Goal: Task Accomplishment & Management: Use online tool/utility

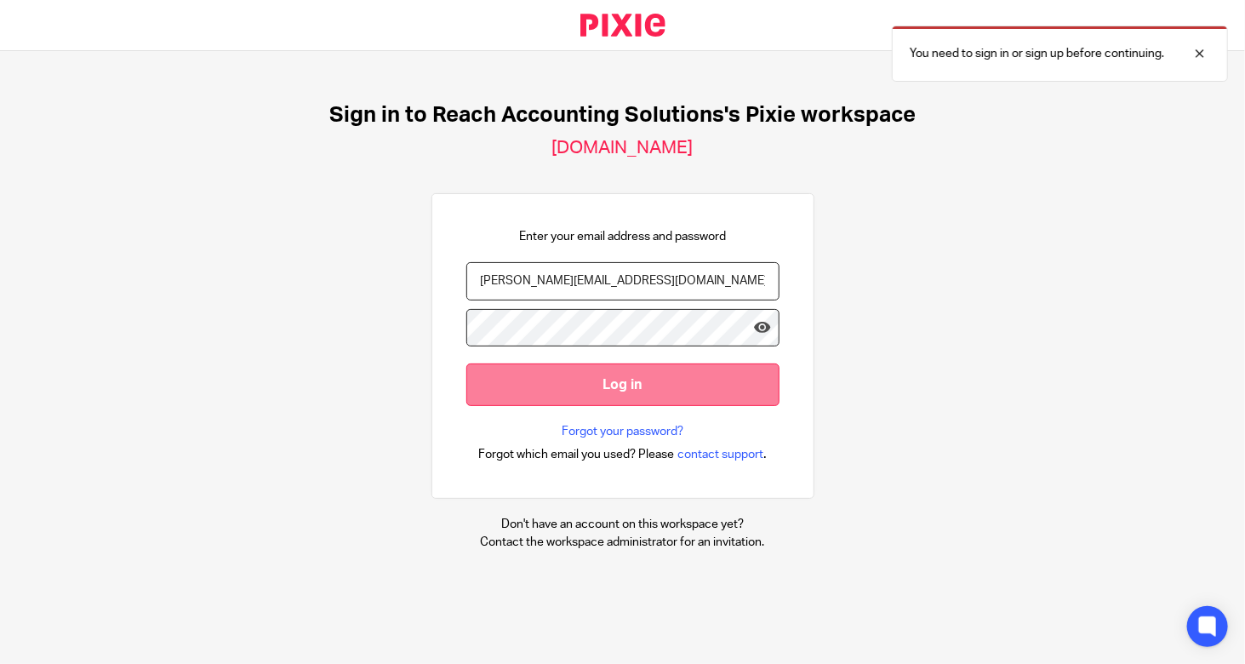
click at [546, 382] on input "Log in" at bounding box center [622, 384] width 313 height 42
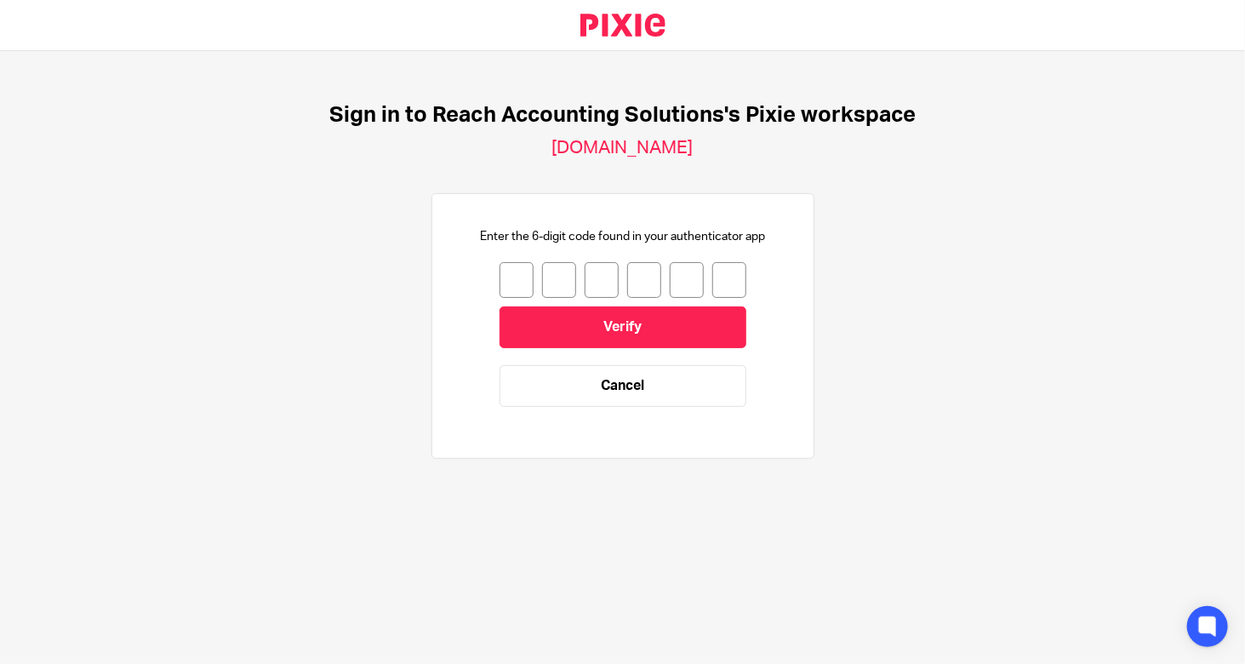
click at [499, 281] on input "number" at bounding box center [516, 280] width 34 height 36
type input "3"
type input "1"
type input "0"
type input "1"
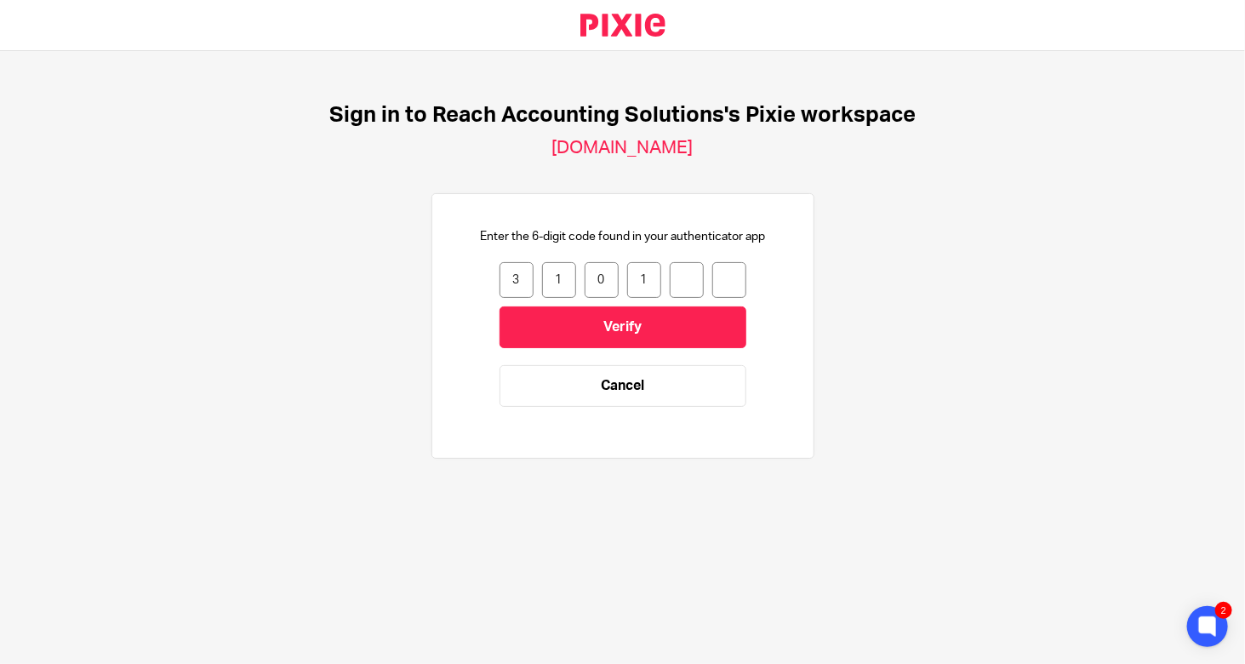
type input "0"
type input "9"
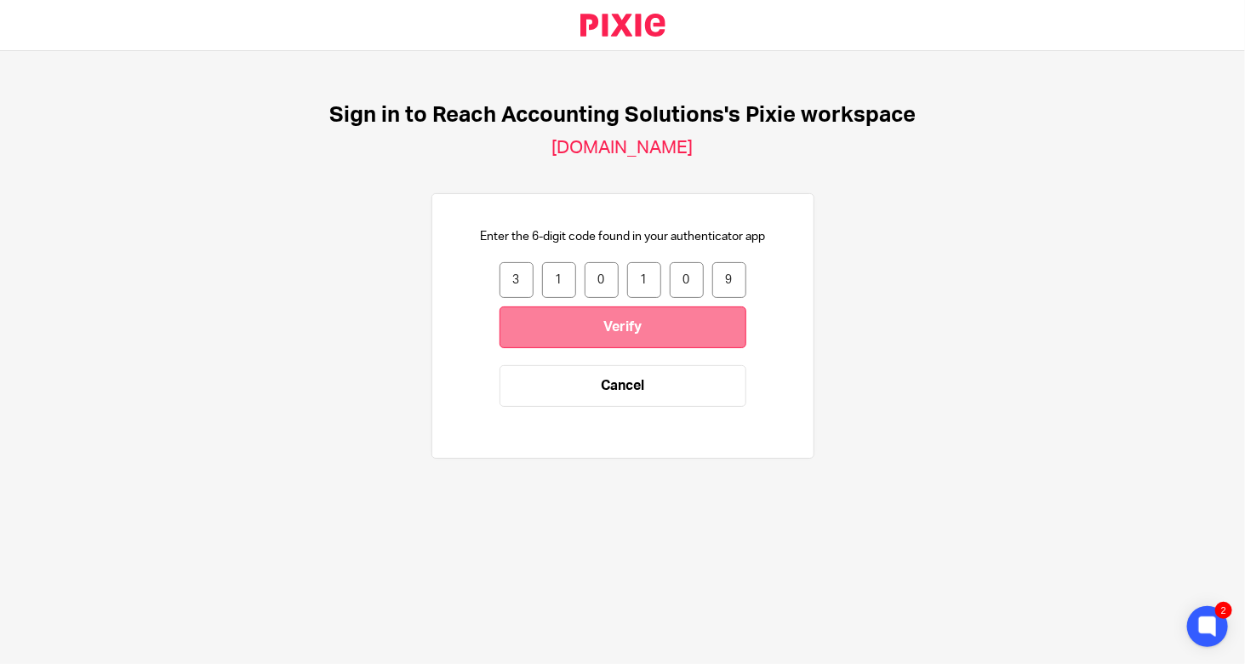
click at [527, 328] on input "Verify" at bounding box center [622, 327] width 247 height 42
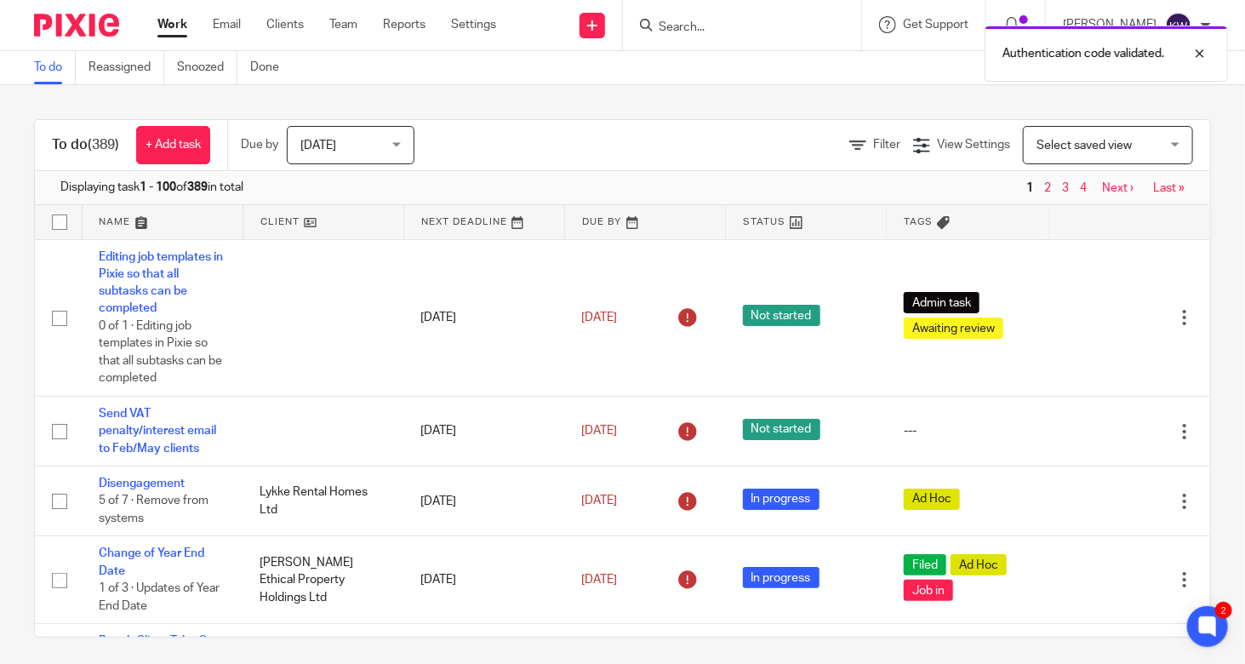
click at [299, 147] on div "Today Today" at bounding box center [351, 145] width 128 height 38
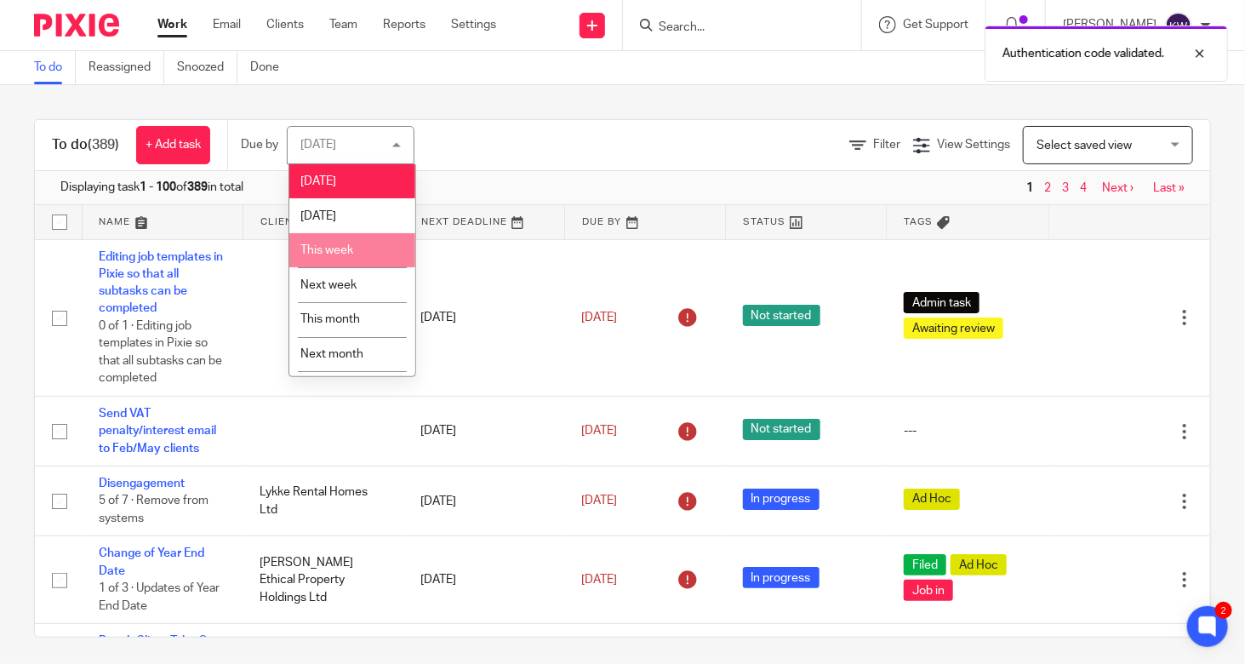
scroll to position [31, 0]
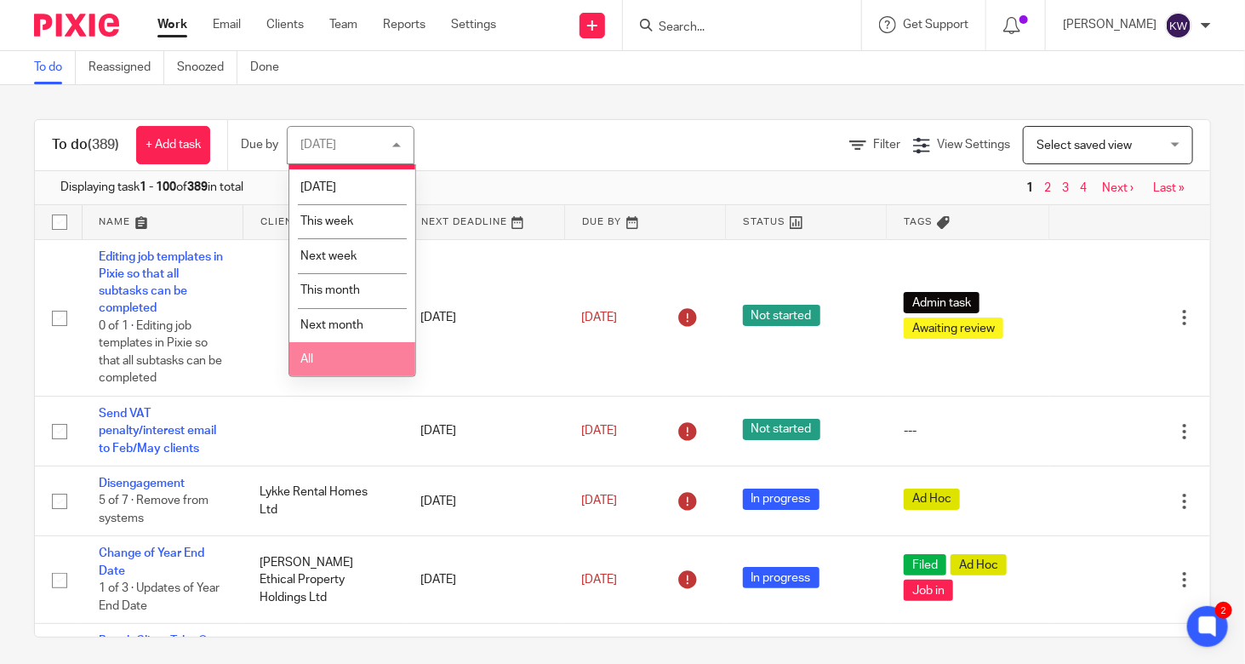
click at [328, 359] on li "All" at bounding box center [352, 359] width 126 height 35
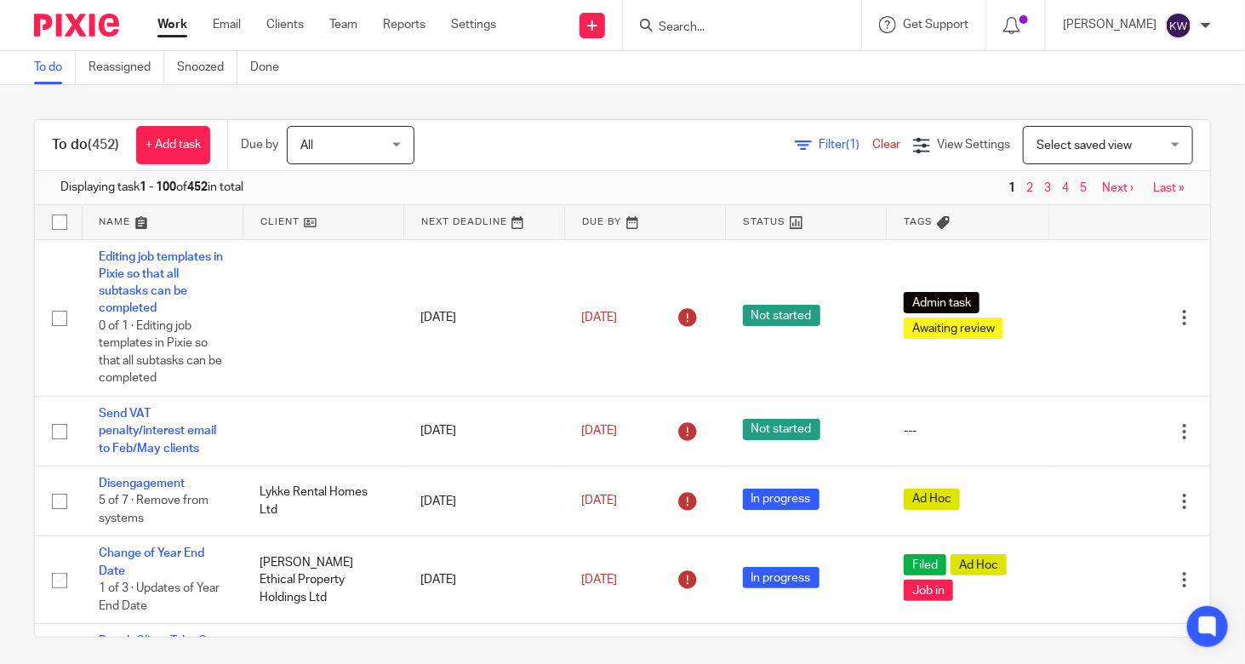
click at [795, 145] on link "Filter (1)" at bounding box center [833, 145] width 77 height 12
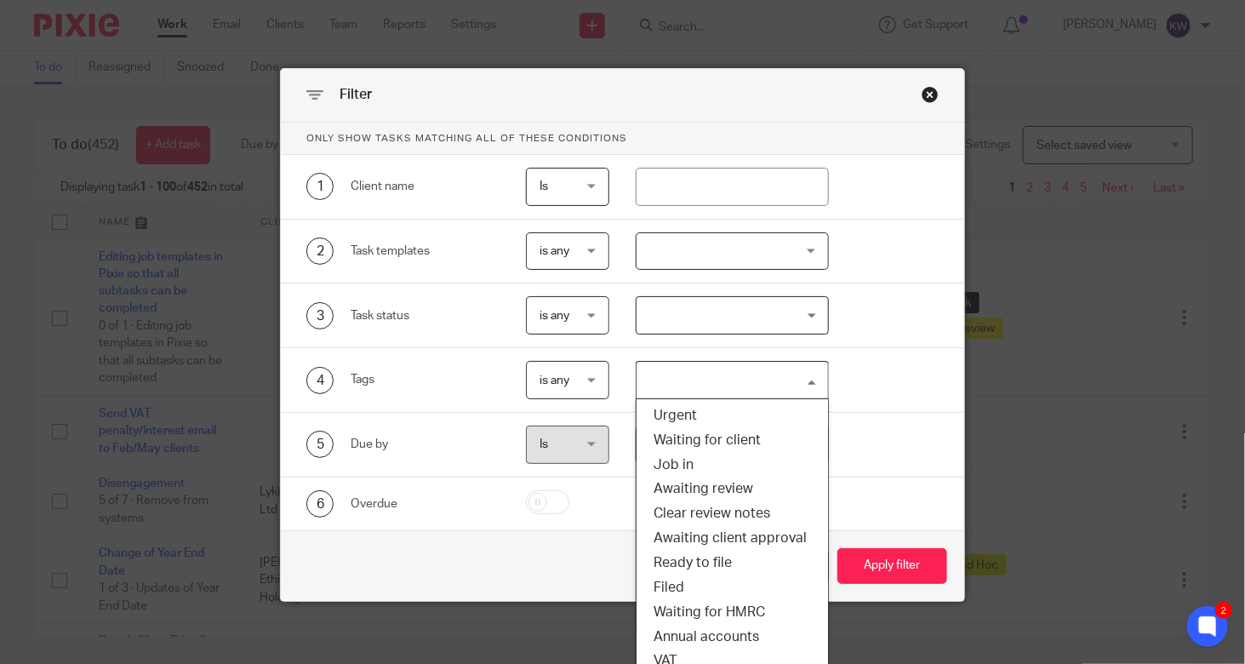
click at [678, 387] on input "Search for option" at bounding box center [728, 380] width 180 height 30
click at [690, 649] on li "VAT" at bounding box center [731, 660] width 191 height 25
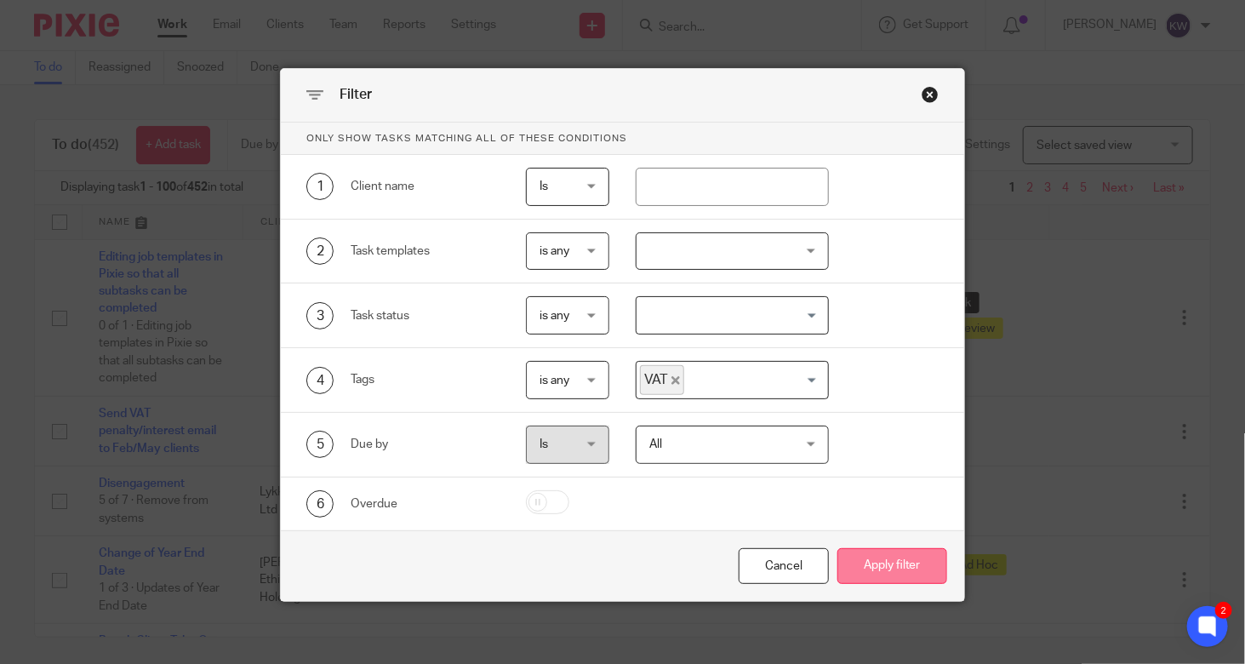
click at [898, 563] on button "Apply filter" at bounding box center [892, 566] width 110 height 37
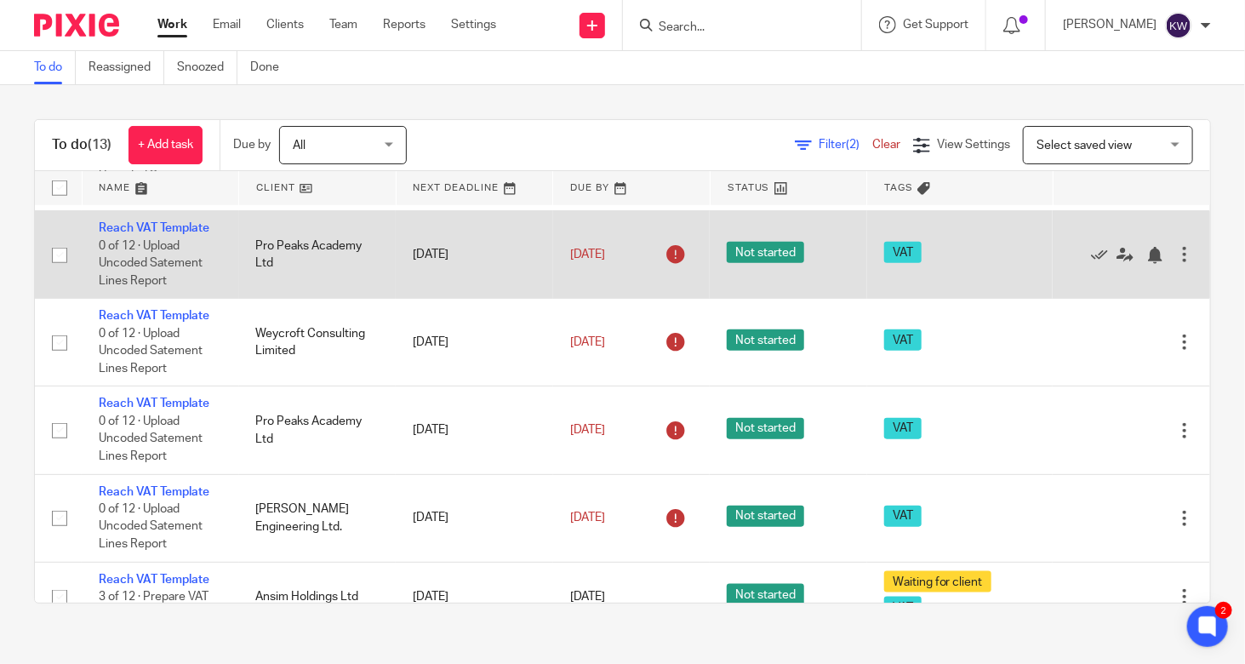
scroll to position [763, 0]
